Goal: Task Accomplishment & Management: Complete application form

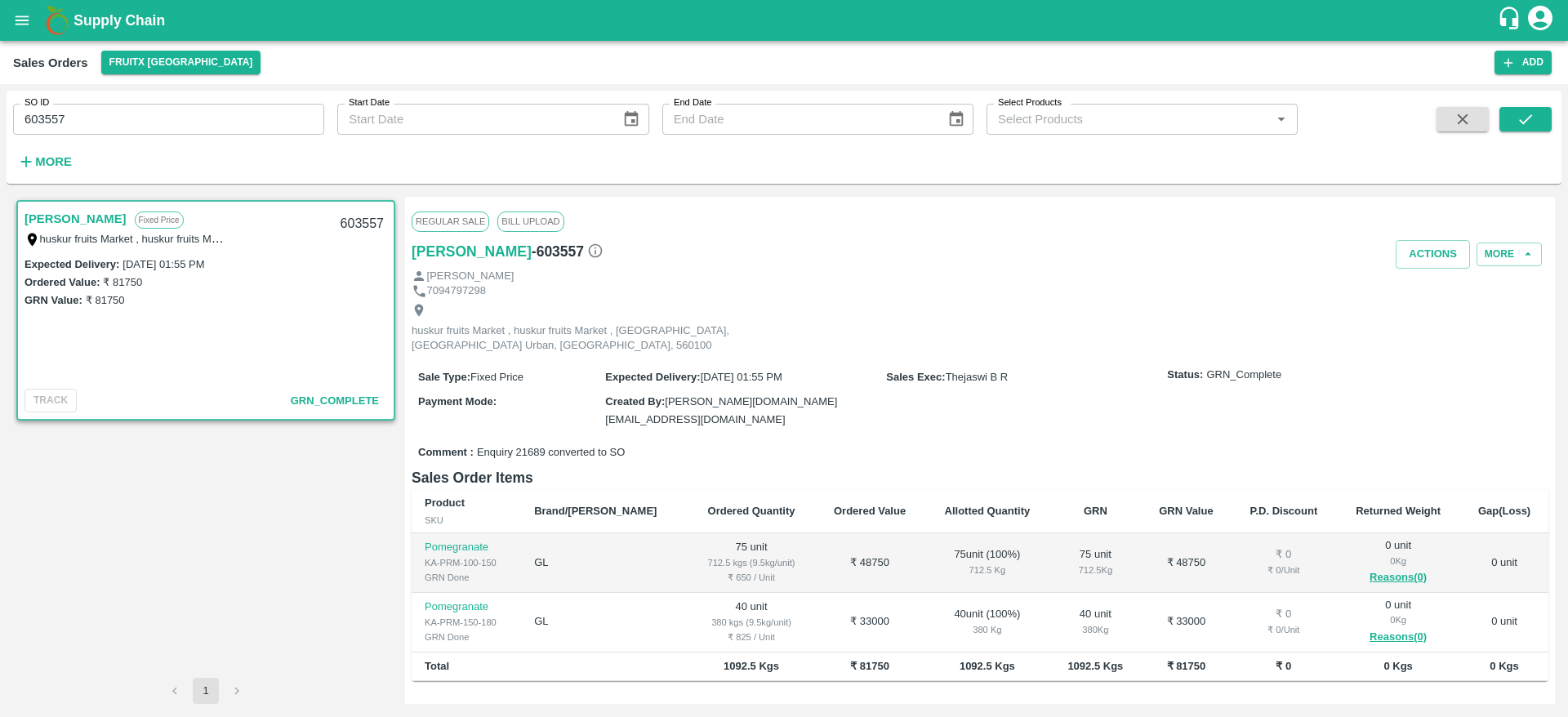
click at [120, 13] on b "Supply Chain" at bounding box center [120, 21] width 92 height 16
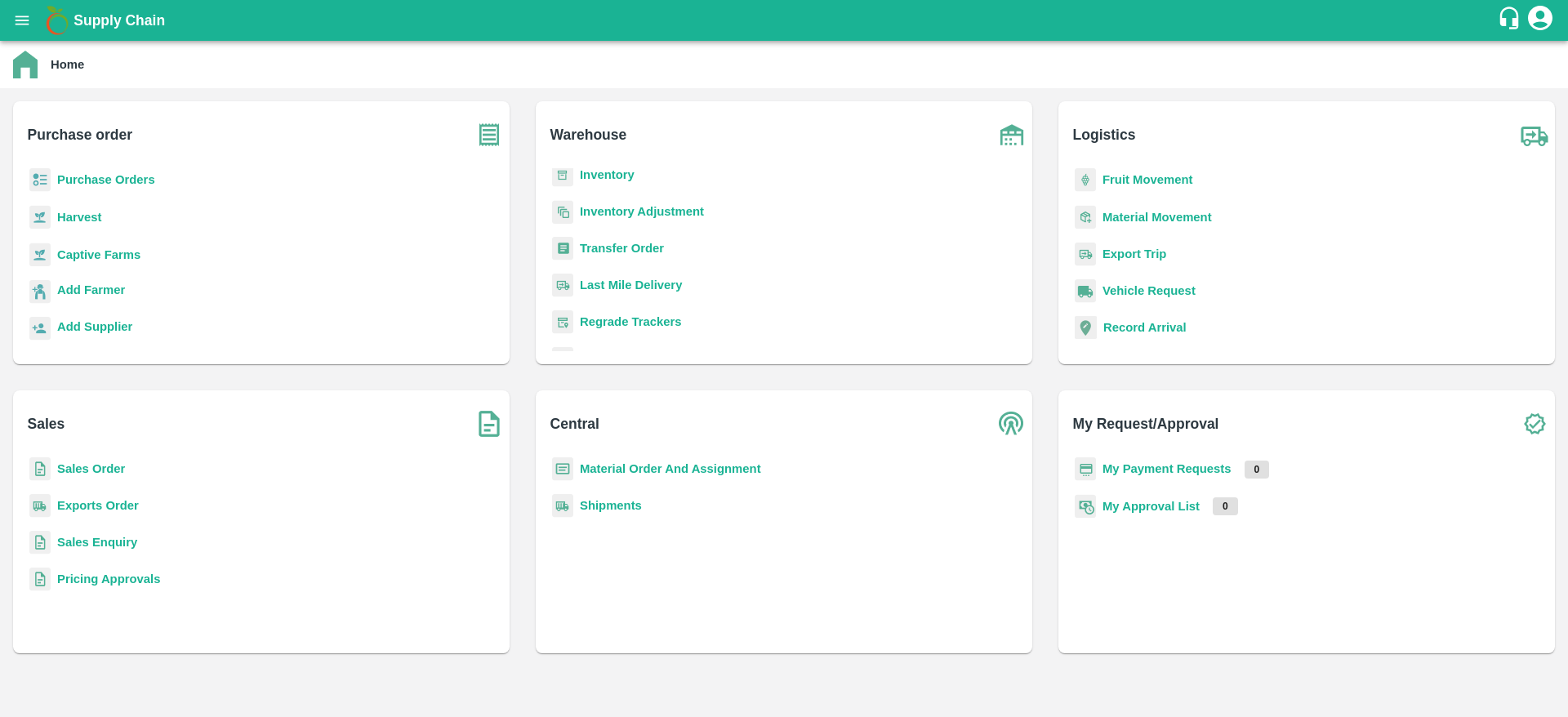
scroll to position [213, 0]
click at [86, 537] on b "Sales Enquiry" at bounding box center [97, 542] width 80 height 13
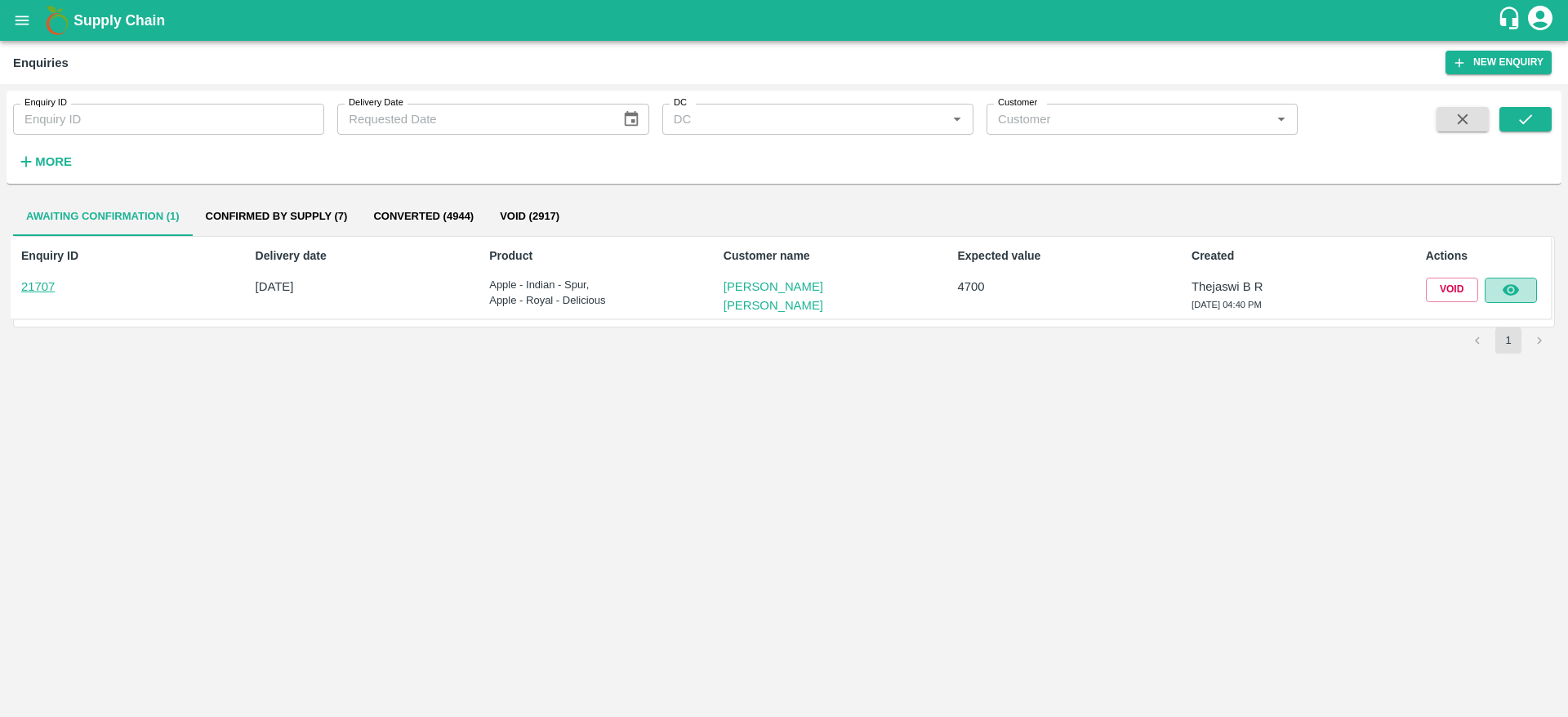
click at [1501, 290] on icon "button" at bounding box center [1510, 290] width 18 height 18
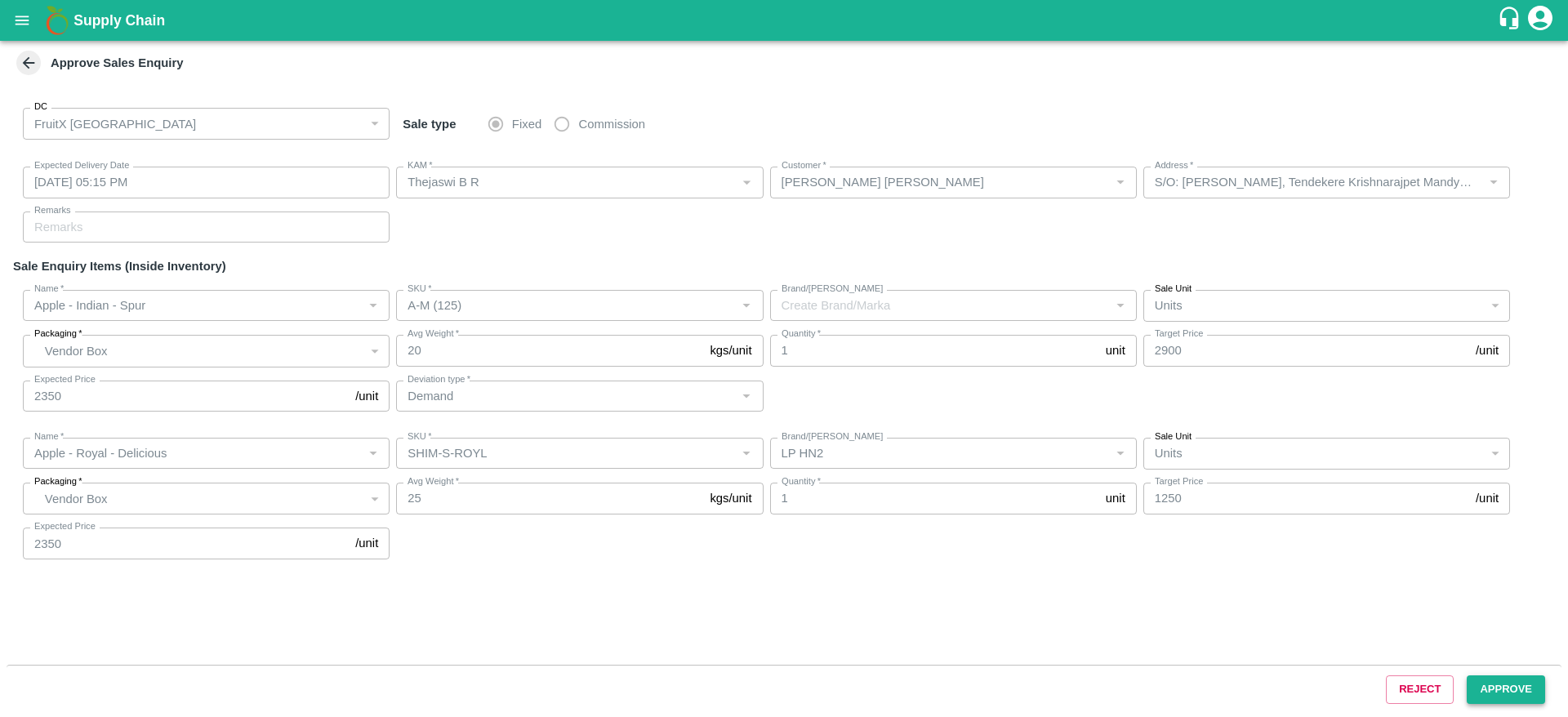
click at [1526, 686] on button "Approve" at bounding box center [1505, 690] width 78 height 29
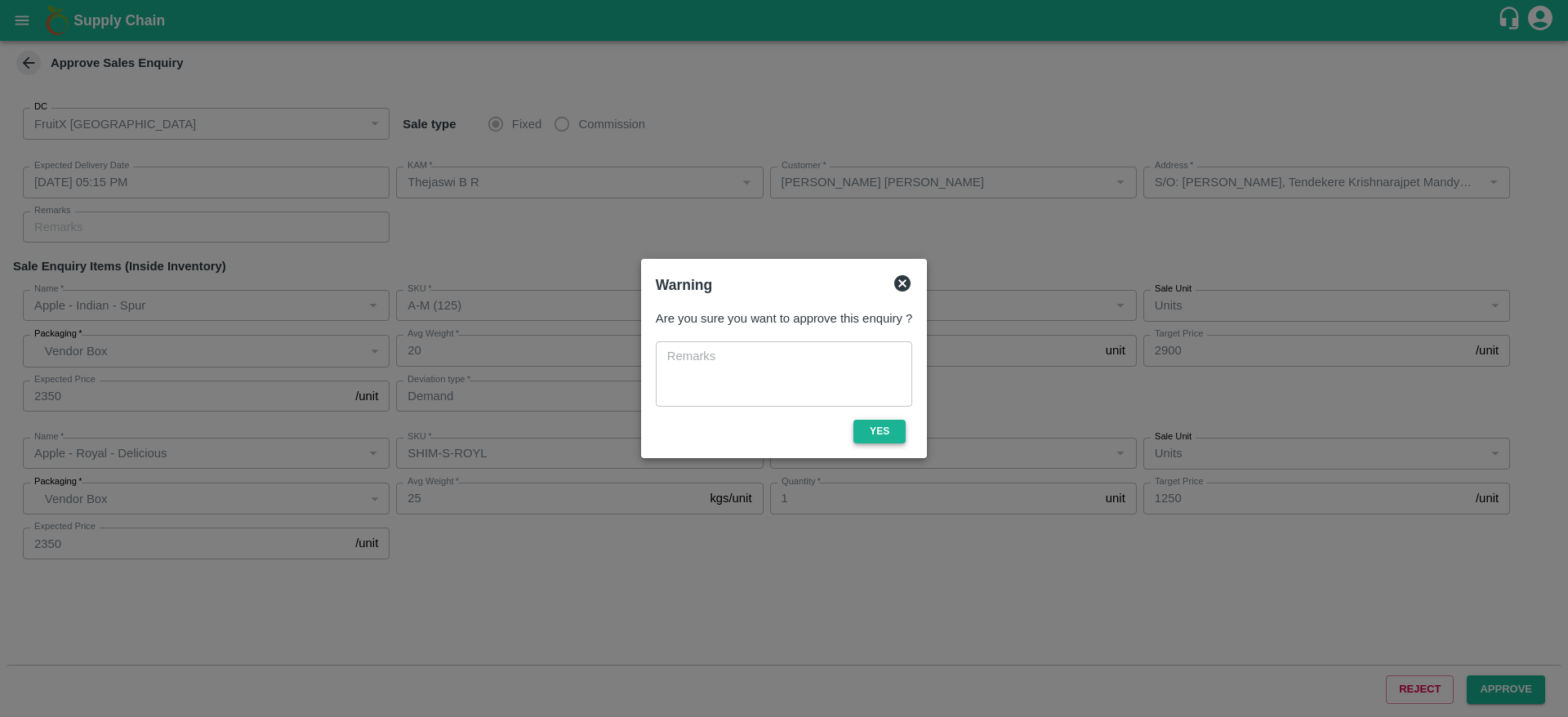
click at [865, 429] on button "Yes" at bounding box center [880, 432] width 52 height 23
